Goal: Transaction & Acquisition: Purchase product/service

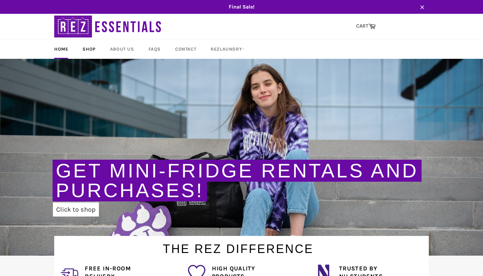
click at [87, 47] on link "Shop" at bounding box center [89, 48] width 26 height 19
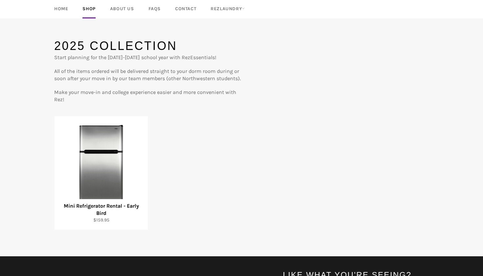
scroll to position [48, 0]
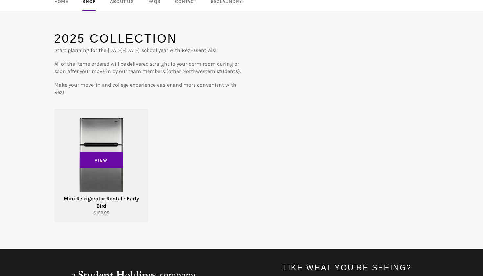
click at [102, 176] on div "View" at bounding box center [101, 165] width 93 height 113
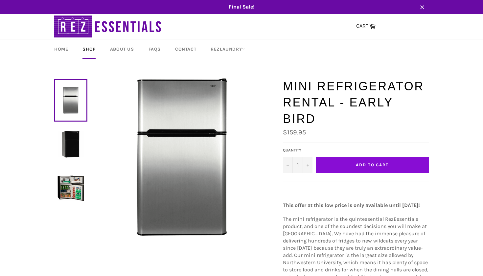
click at [350, 157] on button "Add to Cart" at bounding box center [372, 165] width 113 height 16
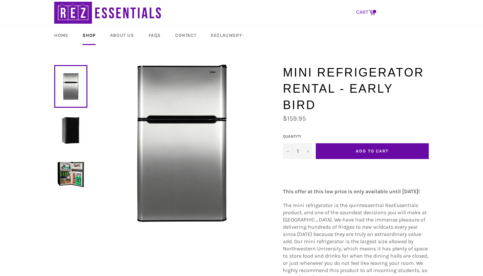
click at [373, 10] on icon at bounding box center [372, 12] width 7 height 7
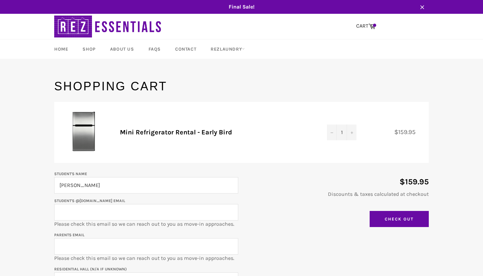
type input "[PERSON_NAME]"
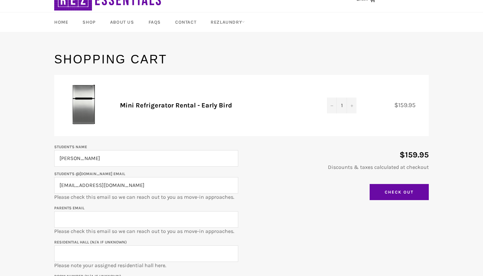
scroll to position [42, 0]
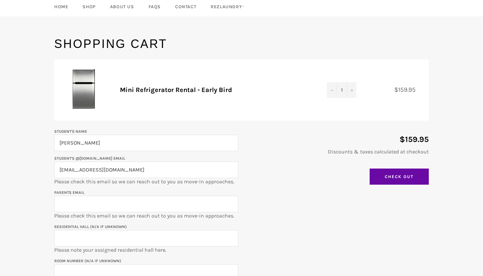
type input "[EMAIL_ADDRESS][DOMAIN_NAME]"
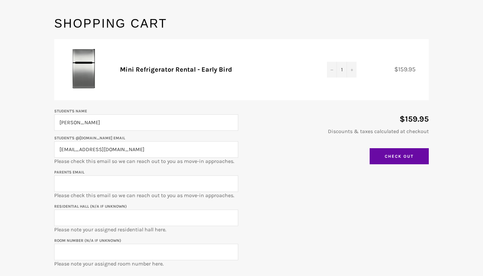
scroll to position [70, 0]
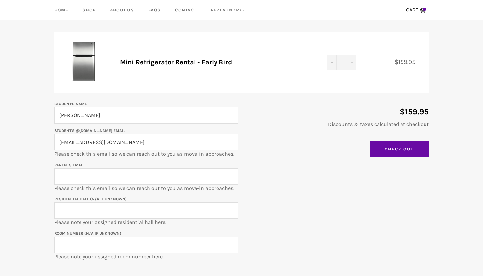
click at [116, 174] on input "Parents email" at bounding box center [146, 176] width 184 height 16
type input "[EMAIL_ADDRESS][DOMAIN_NAME]"
click at [108, 210] on input "Residential Hall (N/A if unknown)" at bounding box center [146, 211] width 184 height 16
type input "626 [PERSON_NAME]"
click at [103, 240] on input "Room Number (N/A if unknown)" at bounding box center [146, 245] width 184 height 16
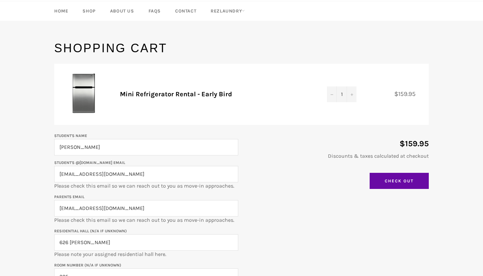
scroll to position [43, 0]
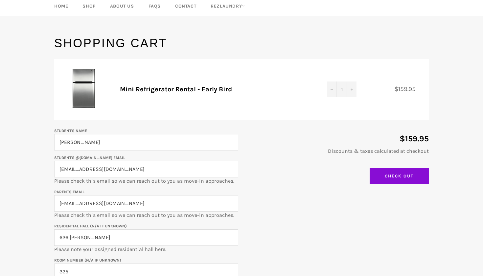
type input "325"
click at [399, 179] on input "Check Out" at bounding box center [399, 176] width 59 height 16
